Goal: Transaction & Acquisition: Purchase product/service

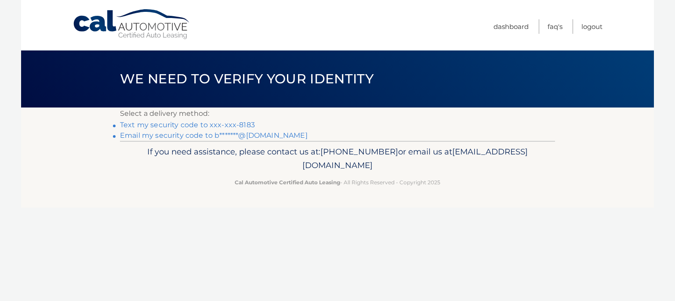
click at [169, 127] on link "Text my security code to xxx-xxx-8183" at bounding box center [187, 125] width 135 height 8
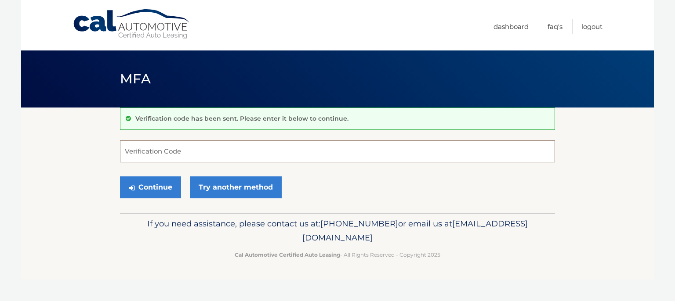
click at [170, 152] on input "Verification Code" at bounding box center [337, 152] width 435 height 22
type input "451908"
click at [155, 181] on button "Continue" at bounding box center [150, 188] width 61 height 22
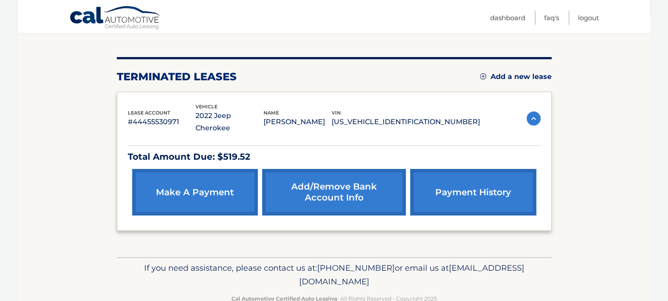
scroll to position [100, 0]
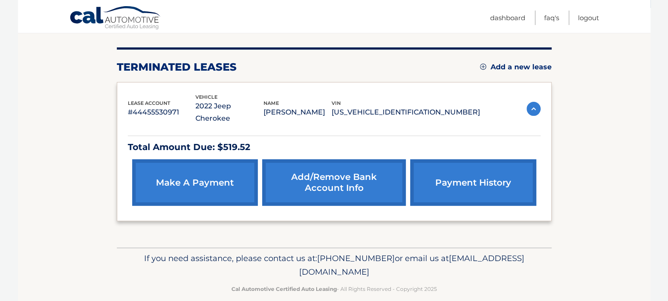
click at [182, 175] on link "make a payment" at bounding box center [195, 183] width 126 height 47
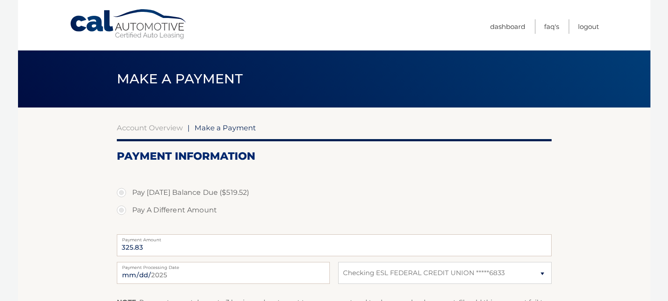
select select "MmE4MjE3YjYtNjgyNS00OWQ4LTlkNDMtNTlmMDFmZGMxYTI0"
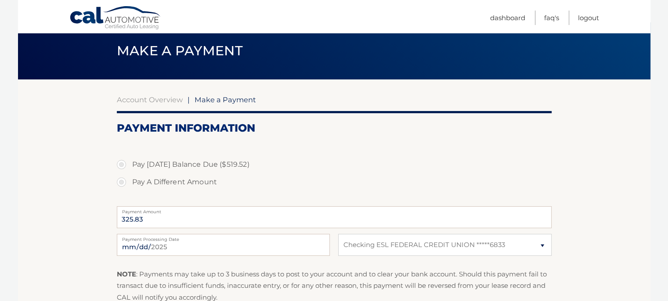
scroll to position [44, 0]
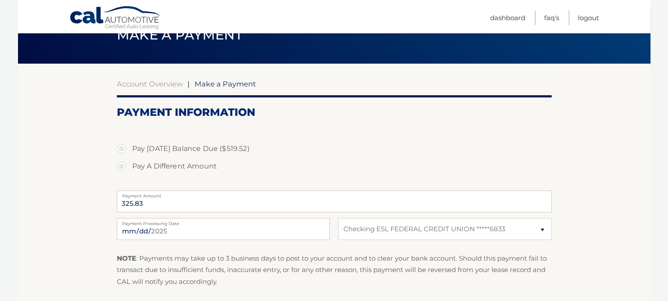
click at [119, 149] on label "Pay [DATE] Balance Due ($519.52)" at bounding box center [334, 149] width 435 height 18
click at [120, 149] on input "Pay [DATE] Balance Due ($519.52)" at bounding box center [124, 147] width 9 height 14
radio input "true"
type input "519.52"
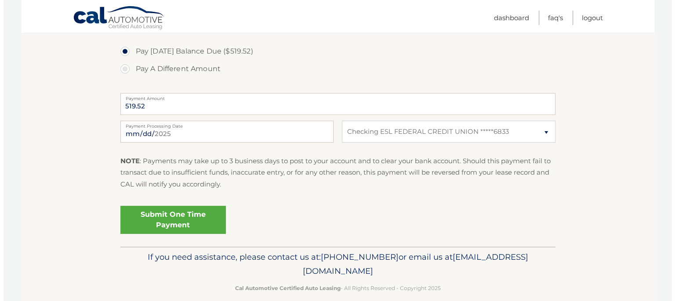
scroll to position [153, 0]
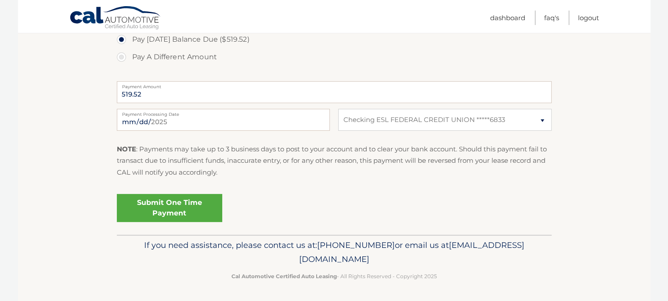
click at [161, 212] on link "Submit One Time Payment" at bounding box center [169, 208] width 105 height 28
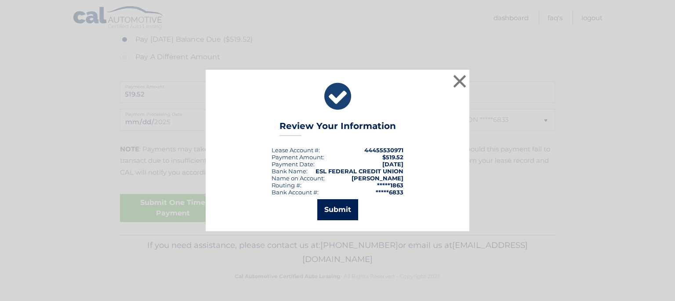
click at [327, 210] on button "Submit" at bounding box center [337, 209] width 41 height 21
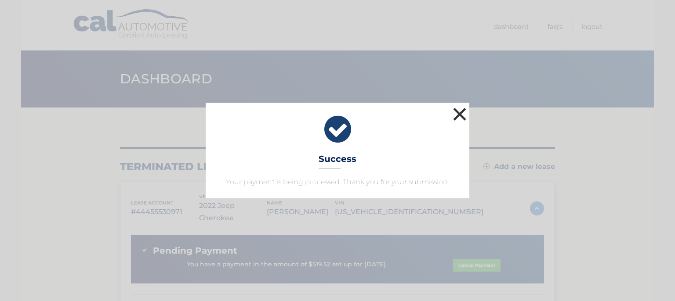
click at [458, 113] on button "×" at bounding box center [460, 114] width 18 height 18
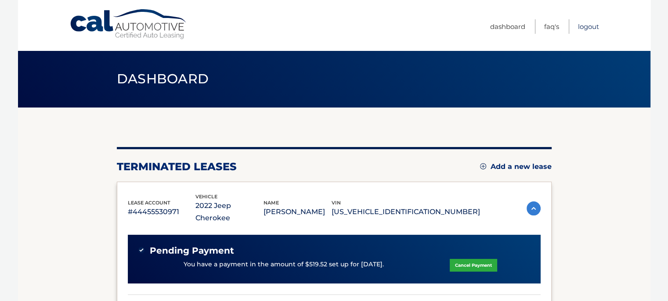
click at [591, 29] on link "Logout" at bounding box center [588, 26] width 21 height 15
